Goal: Task Accomplishment & Management: Use online tool/utility

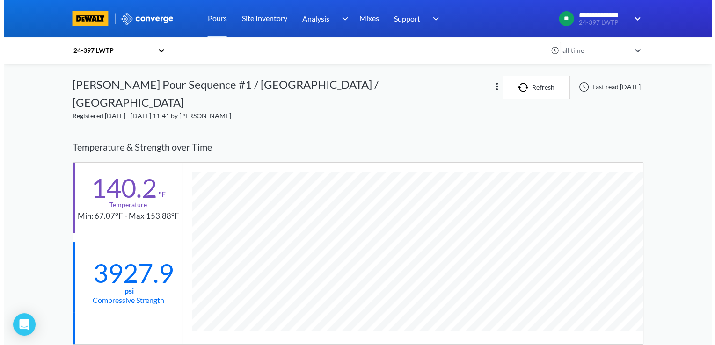
scroll to position [614, 571]
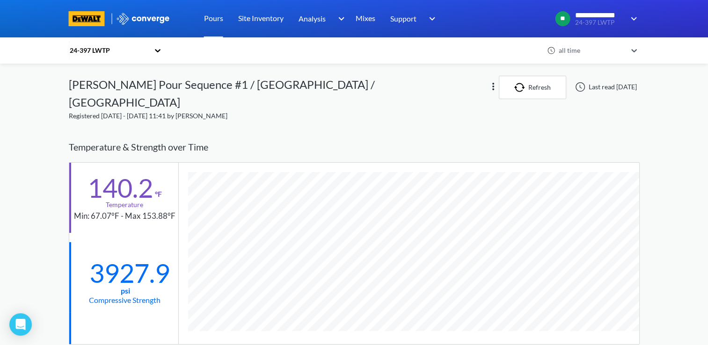
click at [157, 50] on icon at bounding box center [157, 50] width 9 height 9
click at [128, 93] on div "[PERSON_NAME] Construction" at bounding box center [116, 99] width 94 height 28
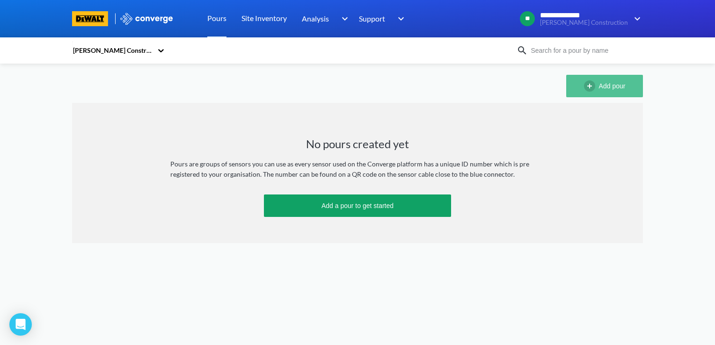
click at [593, 93] on button "Add pour" at bounding box center [604, 86] width 77 height 22
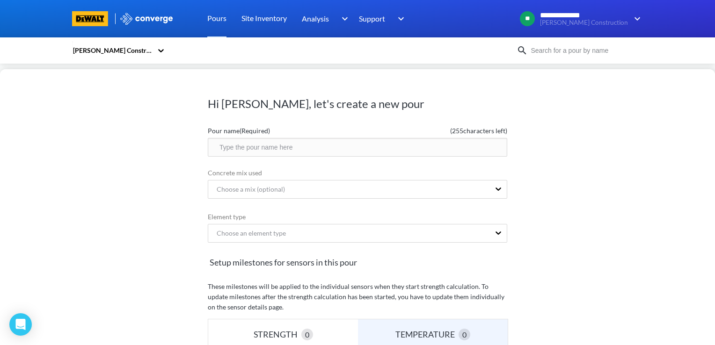
scroll to position [206, 0]
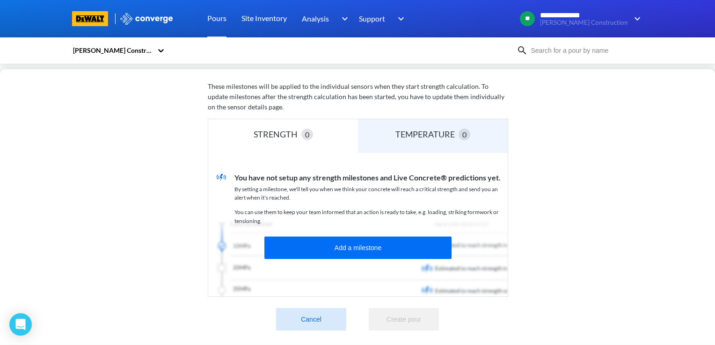
click at [321, 321] on button "Cancel" at bounding box center [311, 319] width 70 height 22
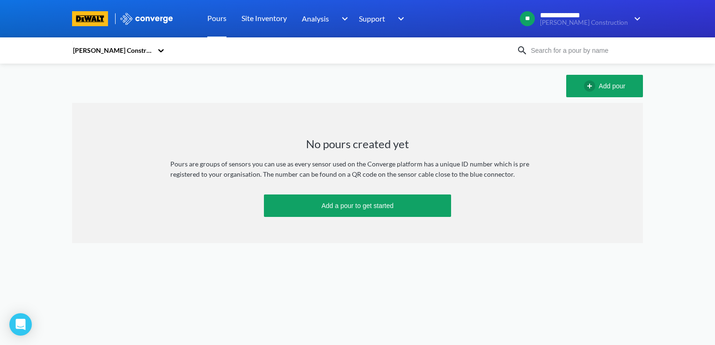
click at [47, 25] on div at bounding box center [357, 18] width 715 height 37
click at [50, 50] on div "[PERSON_NAME] Construction" at bounding box center [357, 50] width 715 height 26
click at [48, 23] on div at bounding box center [357, 18] width 715 height 37
click at [45, 42] on div "[PERSON_NAME] Construction" at bounding box center [357, 50] width 715 height 26
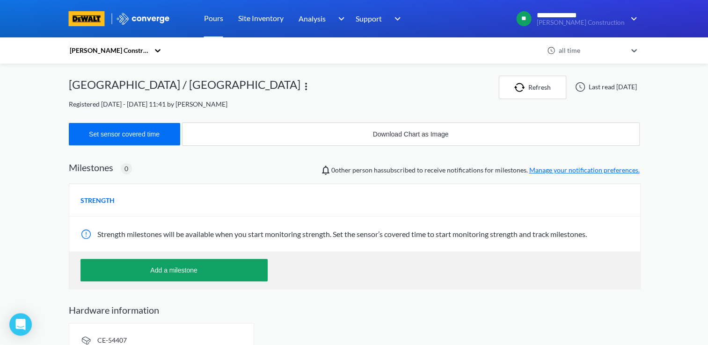
click at [83, 48] on div "[PERSON_NAME] Construction" at bounding box center [109, 50] width 80 height 10
click at [159, 49] on icon at bounding box center [157, 50] width 9 height 9
click at [160, 51] on icon at bounding box center [158, 50] width 6 height 3
click at [123, 75] on div "24-397 LWTP" at bounding box center [116, 76] width 94 height 18
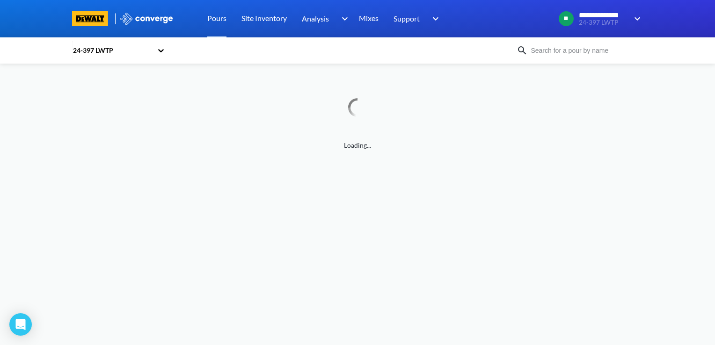
click at [159, 51] on icon at bounding box center [160, 50] width 9 height 9
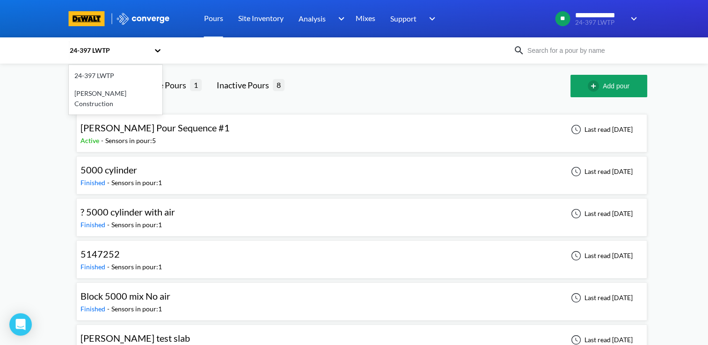
click at [148, 96] on div "[PERSON_NAME] Construction" at bounding box center [116, 99] width 94 height 28
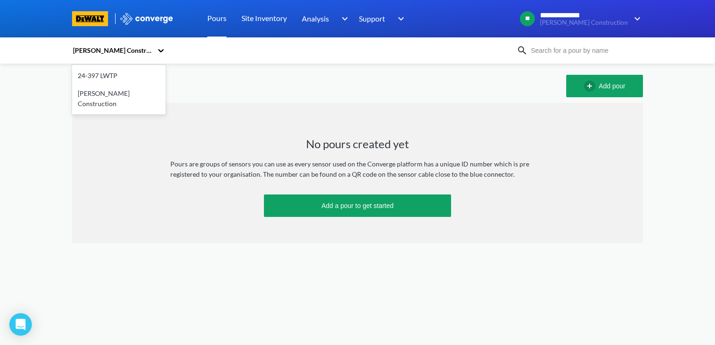
click at [155, 50] on div "[PERSON_NAME] Construction" at bounding box center [114, 51] width 84 height 22
click at [123, 68] on div "24-397 LWTP" at bounding box center [119, 76] width 94 height 18
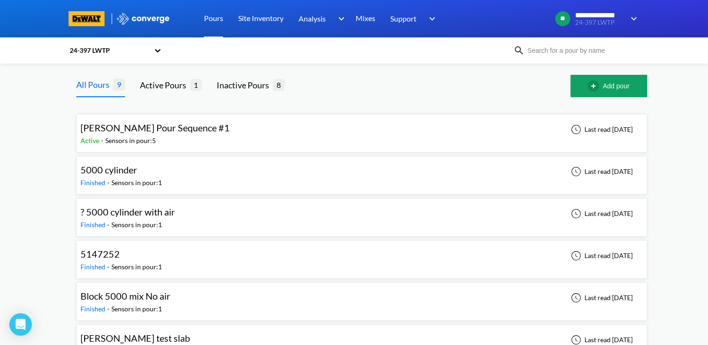
click at [227, 140] on div "[PERSON_NAME] Pour Sequence #1 Active - Sensors in pour: 5 Last read [DATE]" at bounding box center [361, 133] width 562 height 30
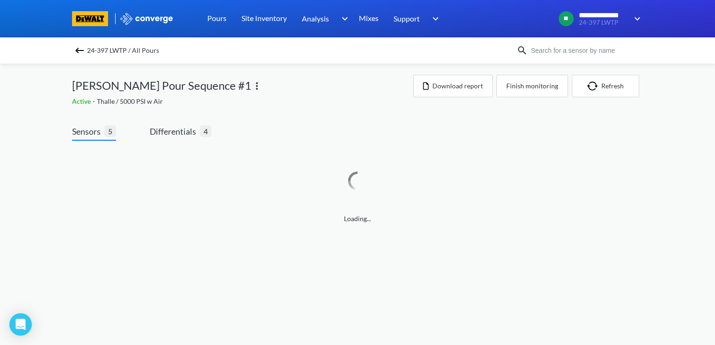
click at [76, 48] on img at bounding box center [79, 50] width 11 height 11
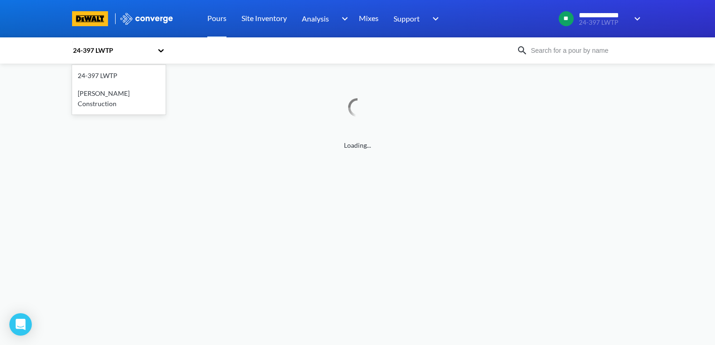
click at [161, 48] on icon at bounding box center [160, 50] width 9 height 9
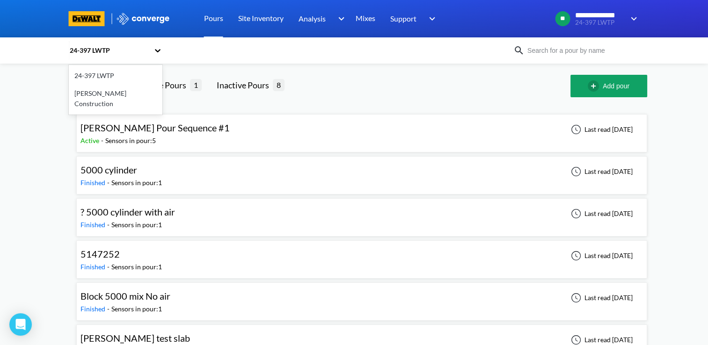
click at [94, 80] on div "24-397 LWTP" at bounding box center [116, 76] width 94 height 18
click at [47, 45] on div "24-397 LWTP" at bounding box center [354, 50] width 708 height 26
click at [152, 51] on div "24-397 LWTP" at bounding box center [111, 51] width 84 height 22
click at [122, 94] on div "[PERSON_NAME] Construction" at bounding box center [116, 99] width 94 height 28
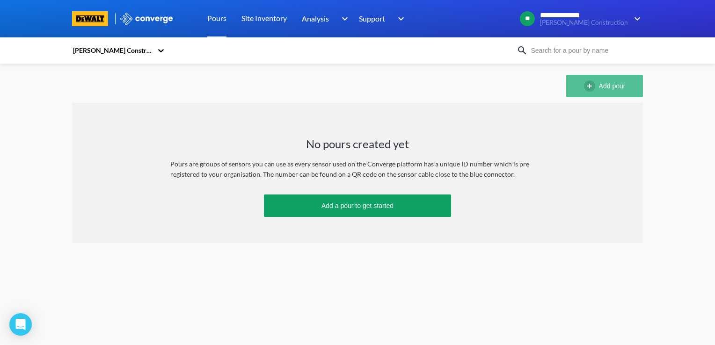
click at [603, 84] on button "Add pour" at bounding box center [604, 86] width 77 height 22
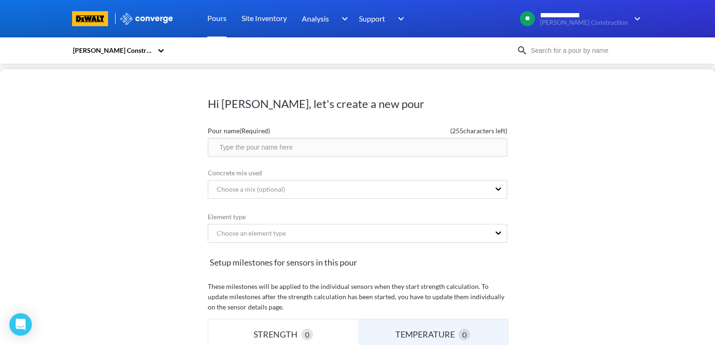
scroll to position [47, 0]
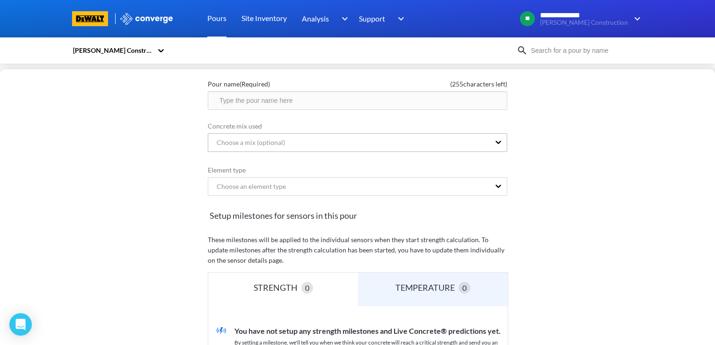
click at [324, 145] on div "Choose a mix (optional)" at bounding box center [349, 143] width 282 height 18
click at [316, 173] on div "No options" at bounding box center [357, 169] width 299 height 22
click at [60, 150] on div "Hi [PERSON_NAME], let's create a new pour Pour name (Required) ( 255 characters…" at bounding box center [357, 207] width 715 height 276
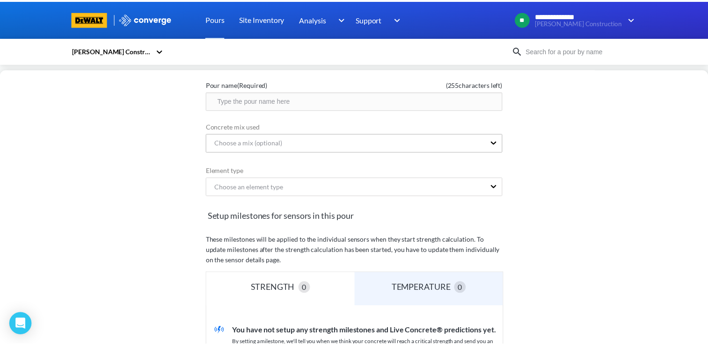
scroll to position [0, 0]
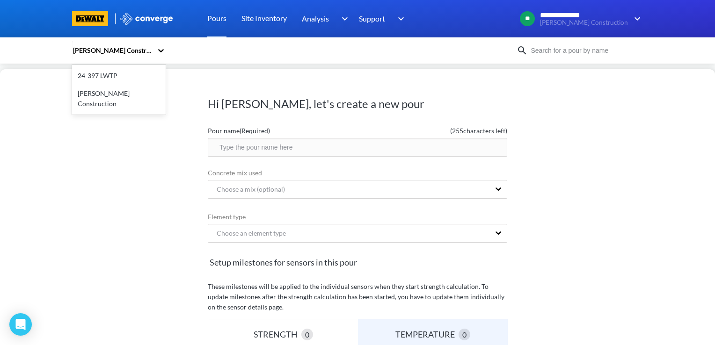
click at [160, 50] on icon at bounding box center [160, 50] width 9 height 9
click at [134, 76] on div "24-397 LWTP" at bounding box center [119, 76] width 94 height 18
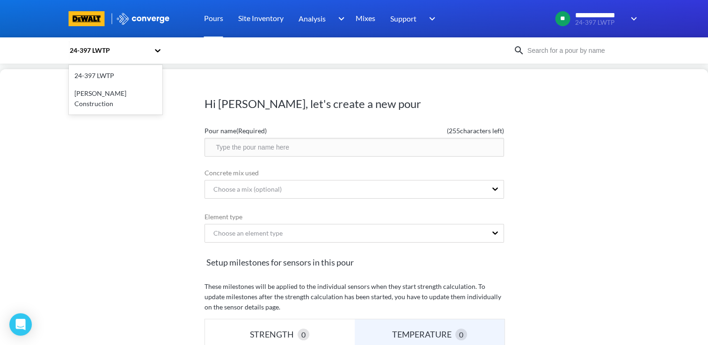
click at [157, 54] on icon at bounding box center [157, 50] width 9 height 9
click at [136, 80] on div "24-397 LWTP" at bounding box center [116, 76] width 94 height 18
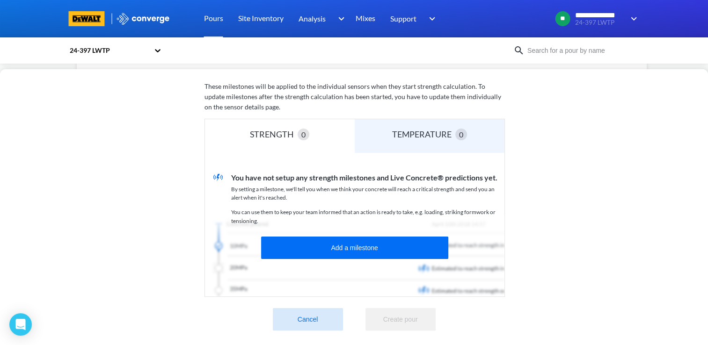
scroll to position [150, 0]
click at [305, 312] on button "Cancel" at bounding box center [308, 319] width 70 height 22
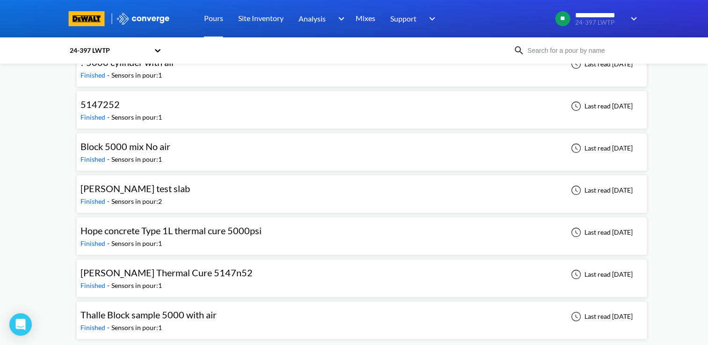
scroll to position [0, 0]
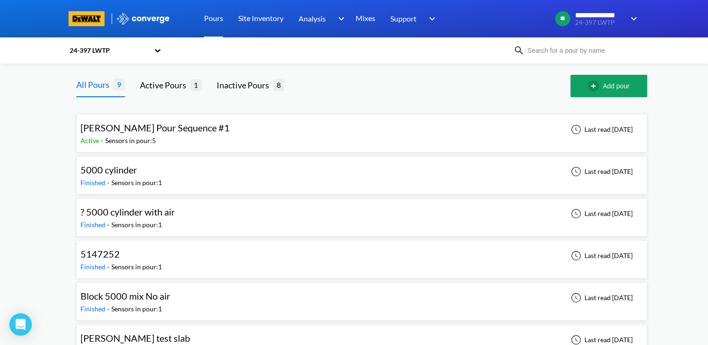
click at [197, 126] on div "[PERSON_NAME] Pour Sequence #1 Active - Sensors in pour: 5 Last read [DATE]" at bounding box center [361, 133] width 562 height 30
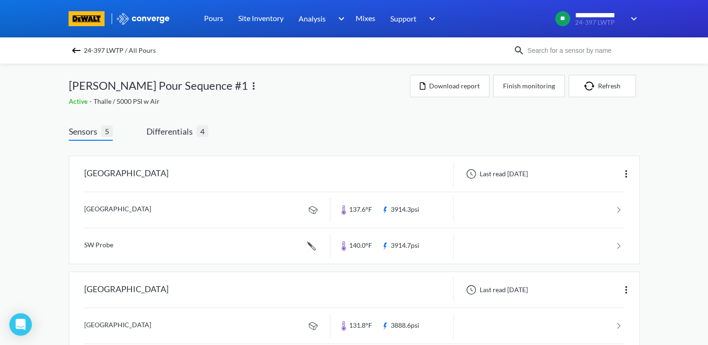
drag, startPoint x: 165, startPoint y: 101, endPoint x: 180, endPoint y: 105, distance: 15.4
click at [180, 105] on div "Active - Thalle / 5000 PSI w Air" at bounding box center [239, 101] width 341 height 10
click at [178, 98] on div "Active - Thalle / 5000 PSI w Air" at bounding box center [239, 101] width 341 height 10
click at [13, 92] on div "**********" at bounding box center [354, 337] width 708 height 675
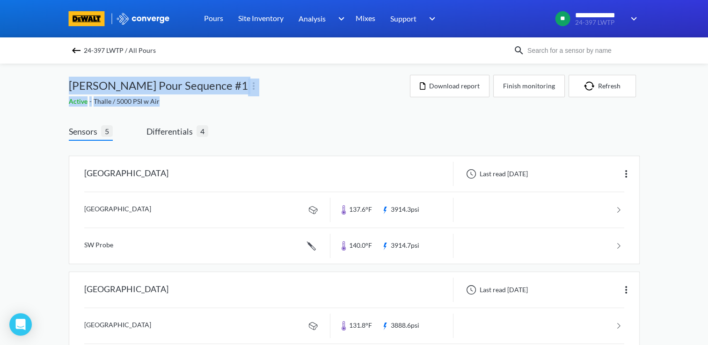
drag, startPoint x: 31, startPoint y: 65, endPoint x: 188, endPoint y: 102, distance: 161.9
click at [188, 102] on div "**********" at bounding box center [354, 337] width 708 height 675
click at [189, 102] on div "Active - Thalle / 5000 PSI w Air" at bounding box center [239, 101] width 341 height 10
click at [180, 98] on div "Active - Thalle / 5000 PSI w Air" at bounding box center [239, 101] width 341 height 10
drag, startPoint x: 177, startPoint y: 107, endPoint x: 64, endPoint y: 87, distance: 115.4
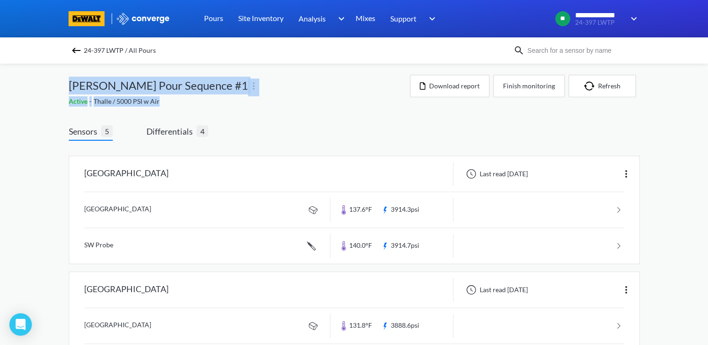
click at [64, 87] on div "**********" at bounding box center [354, 337] width 708 height 675
click at [64, 86] on div "**********" at bounding box center [354, 337] width 708 height 675
click at [35, 80] on div "**********" at bounding box center [354, 337] width 708 height 675
click at [80, 51] on img at bounding box center [76, 50] width 11 height 11
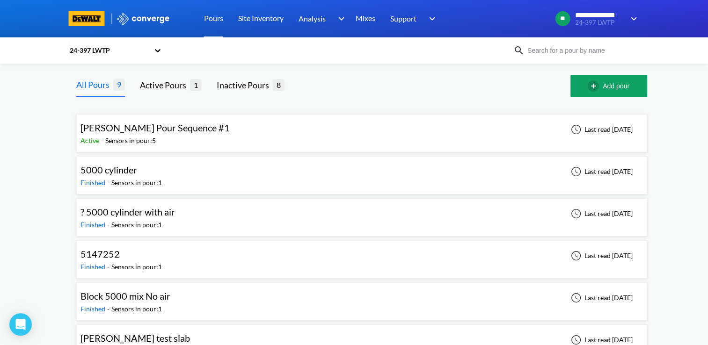
click at [149, 47] on div "24-397 LWTP" at bounding box center [109, 50] width 80 height 10
click at [41, 92] on div "**********" at bounding box center [354, 263] width 708 height 527
click at [51, 69] on div "**********" at bounding box center [354, 263] width 708 height 527
click at [161, 55] on div at bounding box center [157, 51] width 9 height 22
click at [91, 72] on div "24-397 LWTP" at bounding box center [116, 76] width 94 height 18
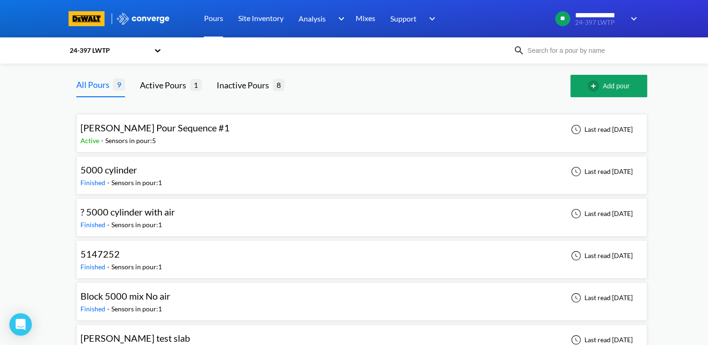
click at [471, 15] on div "**********" at bounding box center [539, 18] width 201 height 22
click at [50, 80] on div "**********" at bounding box center [354, 248] width 708 height 497
click at [161, 47] on icon at bounding box center [157, 50] width 9 height 9
click at [38, 72] on div "**********" at bounding box center [354, 248] width 708 height 497
click at [45, 92] on div "**********" at bounding box center [354, 248] width 708 height 497
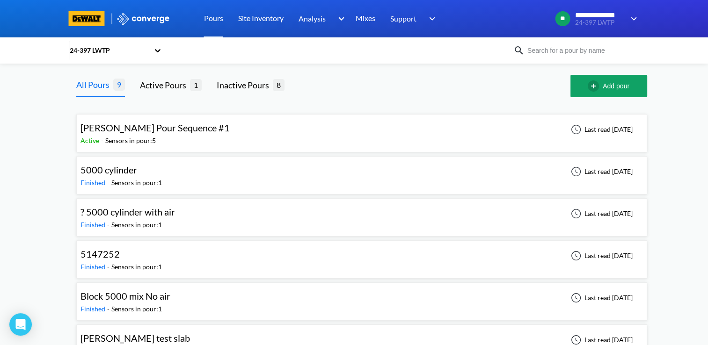
click at [52, 24] on div at bounding box center [354, 18] width 708 height 37
click at [43, 8] on div at bounding box center [354, 18] width 708 height 37
click at [33, 64] on div "**********" at bounding box center [354, 248] width 708 height 497
drag, startPoint x: 58, startPoint y: 66, endPoint x: 318, endPoint y: 94, distance: 261.6
click at [318, 94] on div "**********" at bounding box center [354, 248] width 708 height 497
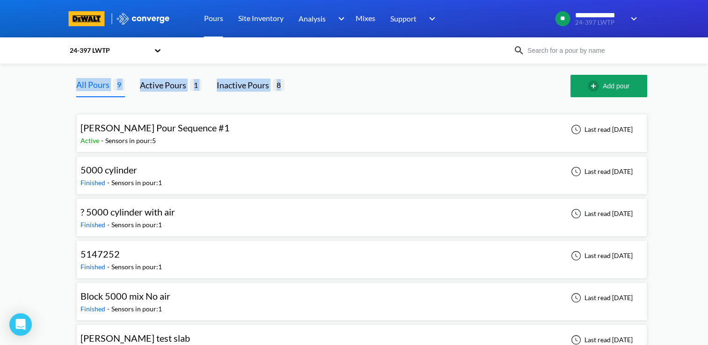
click at [318, 94] on div at bounding box center [434, 86] width 271 height 22
click at [297, 104] on div "[PERSON_NAME] Pour Sequence #1 Active - Sensors in pour: 5 Last read [DATE] 500…" at bounding box center [362, 296] width 586 height 399
click at [294, 98] on div "[PERSON_NAME] Pour Sequence #1 Active - Sensors in pour: 5 Last read [DATE] 500…" at bounding box center [362, 296] width 586 height 399
click at [287, 92] on div "All Pours 9 Active Pours 1 Inactive Pours 8 Add pour" at bounding box center [361, 86] width 571 height 22
click at [310, 100] on div "[PERSON_NAME] Pour Sequence #1 Active - Sensors in pour: 5 Last read [DATE] 500…" at bounding box center [362, 296] width 586 height 399
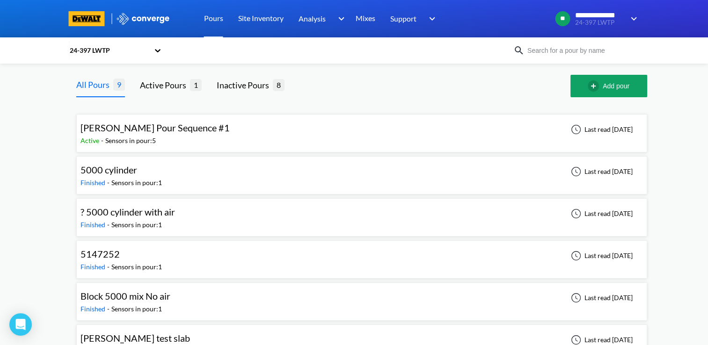
click at [326, 94] on div at bounding box center [434, 86] width 271 height 22
click at [688, 116] on div "**********" at bounding box center [354, 248] width 708 height 497
